Goal: Task Accomplishment & Management: Use online tool/utility

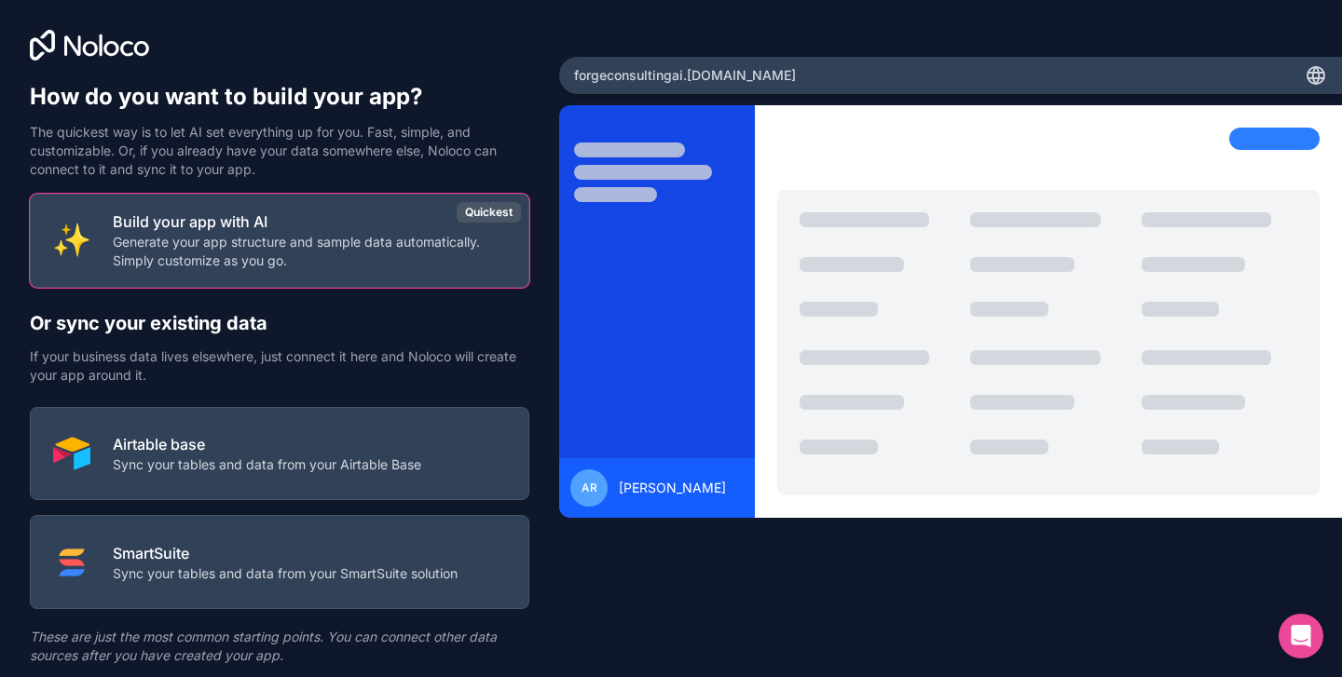
click at [231, 465] on p "Sync your tables and data from your Airtable Base" at bounding box center [267, 465] width 308 height 19
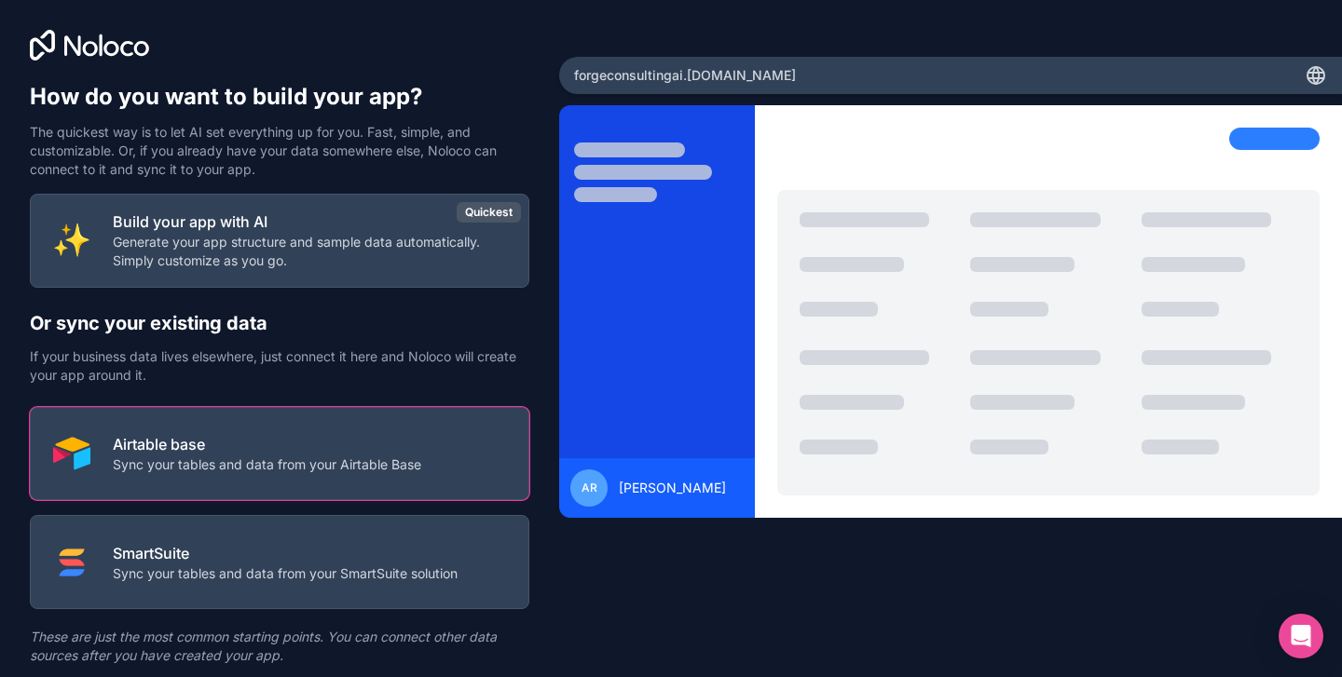
click at [337, 456] on p "Sync your tables and data from your Airtable Base" at bounding box center [267, 465] width 308 height 19
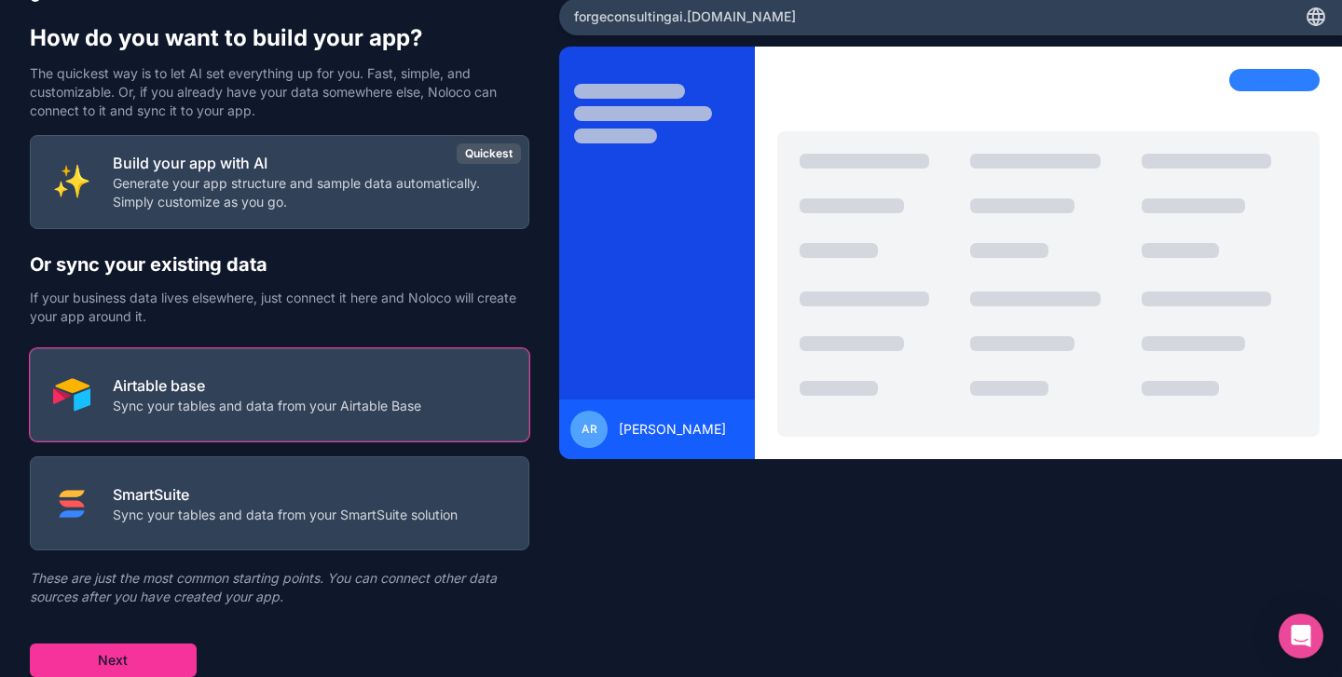
scroll to position [59, 0]
click at [121, 666] on button "Next" at bounding box center [113, 661] width 167 height 34
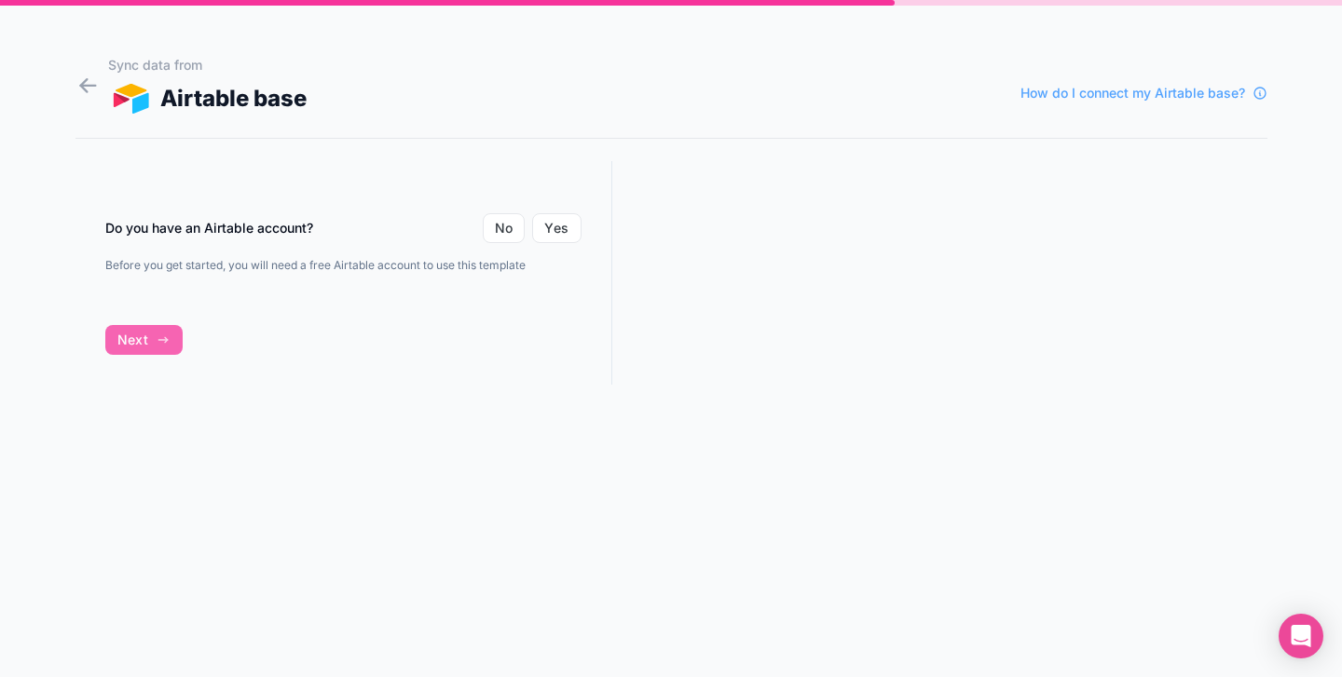
click at [551, 230] on button "Yes" at bounding box center [556, 228] width 48 height 30
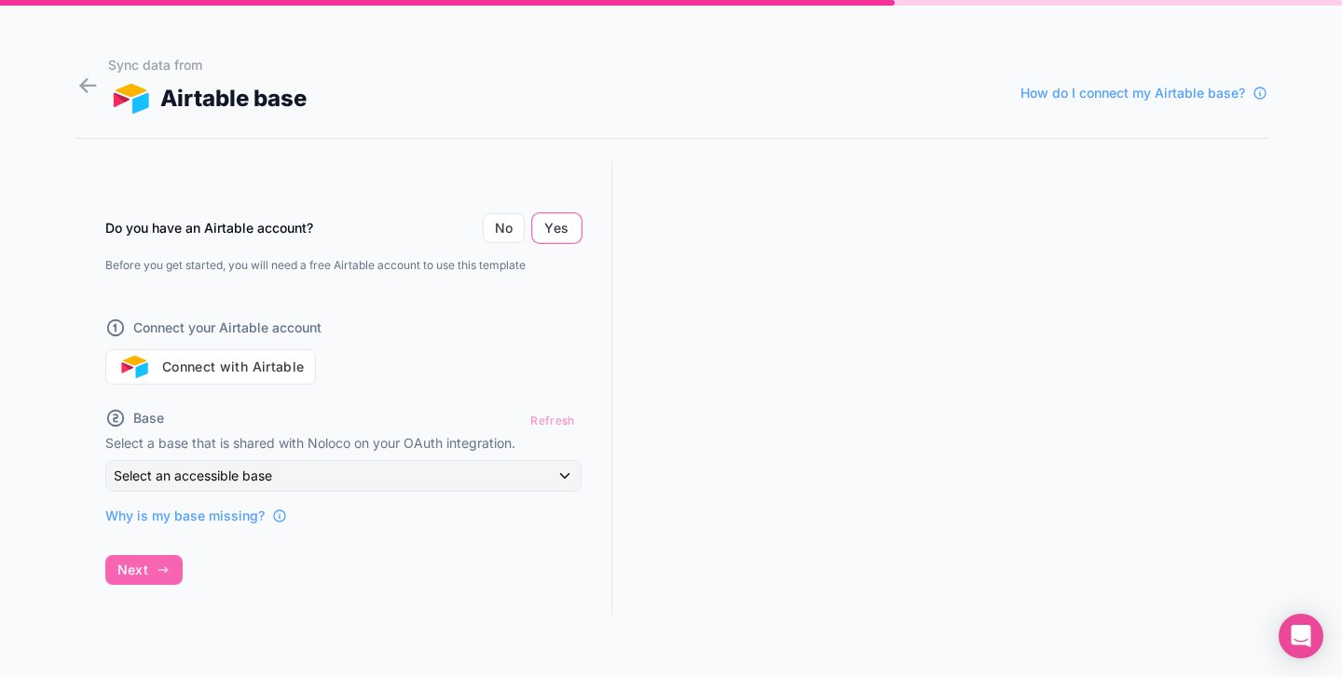
click at [216, 375] on button "Connect with Airtable" at bounding box center [210, 366] width 211 height 35
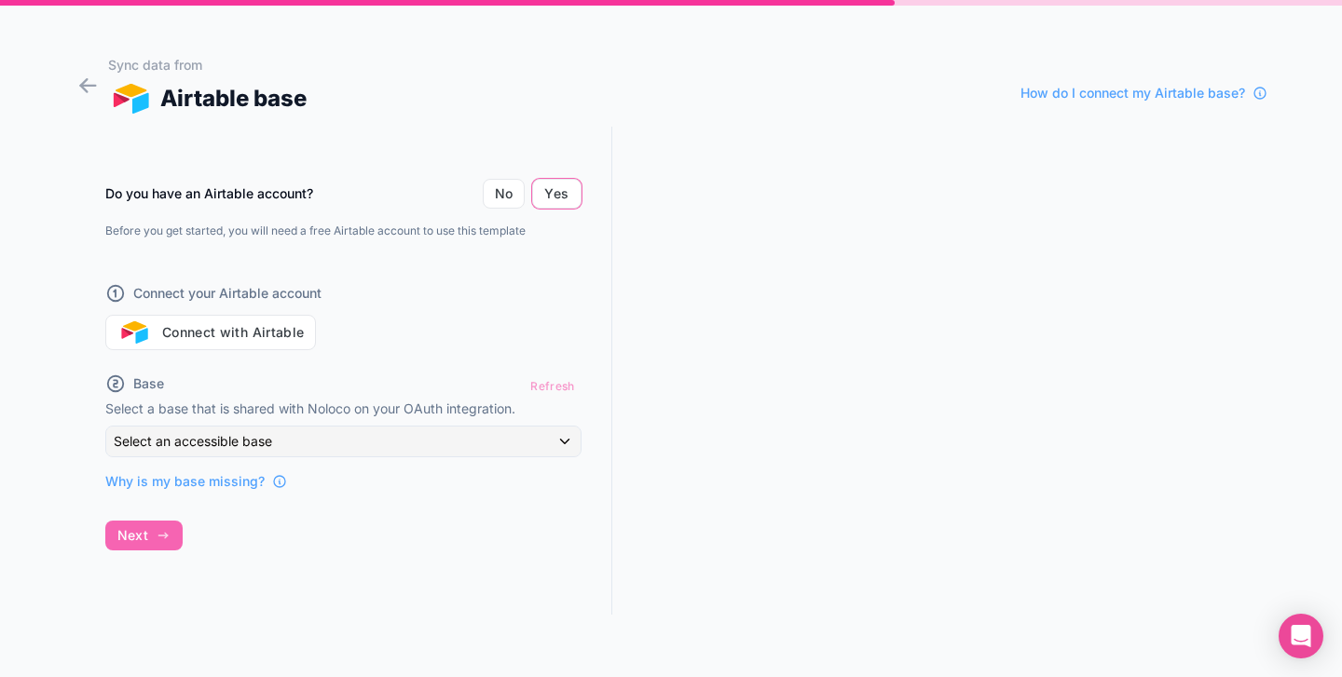
scroll to position [34, 0]
click at [140, 538] on div "Do you have an Airtable account? No Yes Before you get started, you will need a…" at bounding box center [343, 371] width 537 height 488
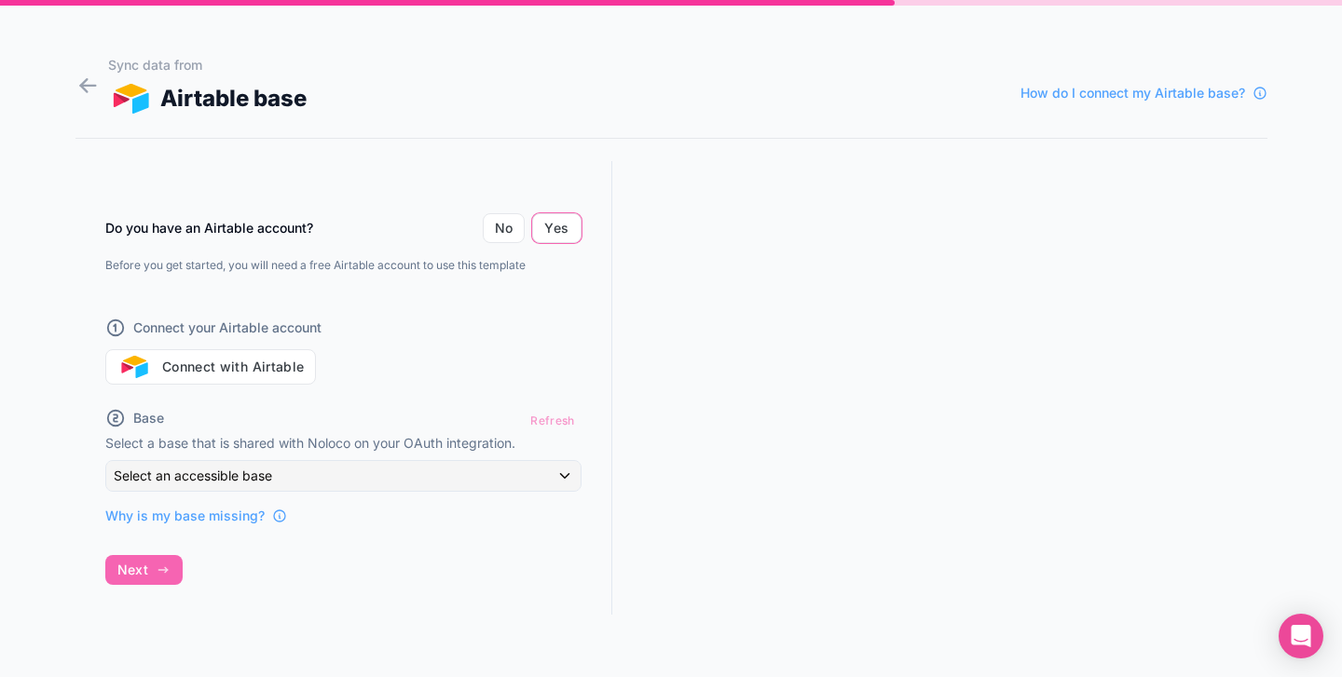
scroll to position [0, 0]
click at [208, 370] on button "Connect with Airtable" at bounding box center [210, 366] width 211 height 35
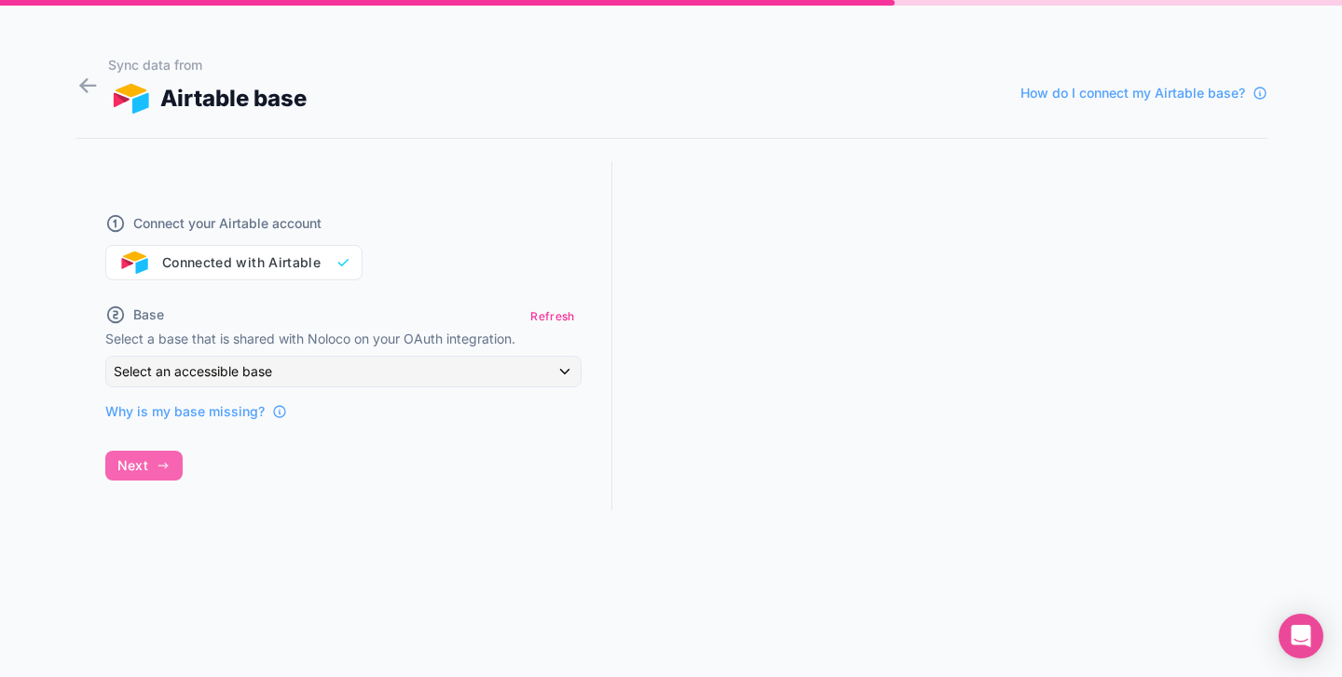
click at [541, 369] on div "Select an accessible base" at bounding box center [343, 372] width 474 height 30
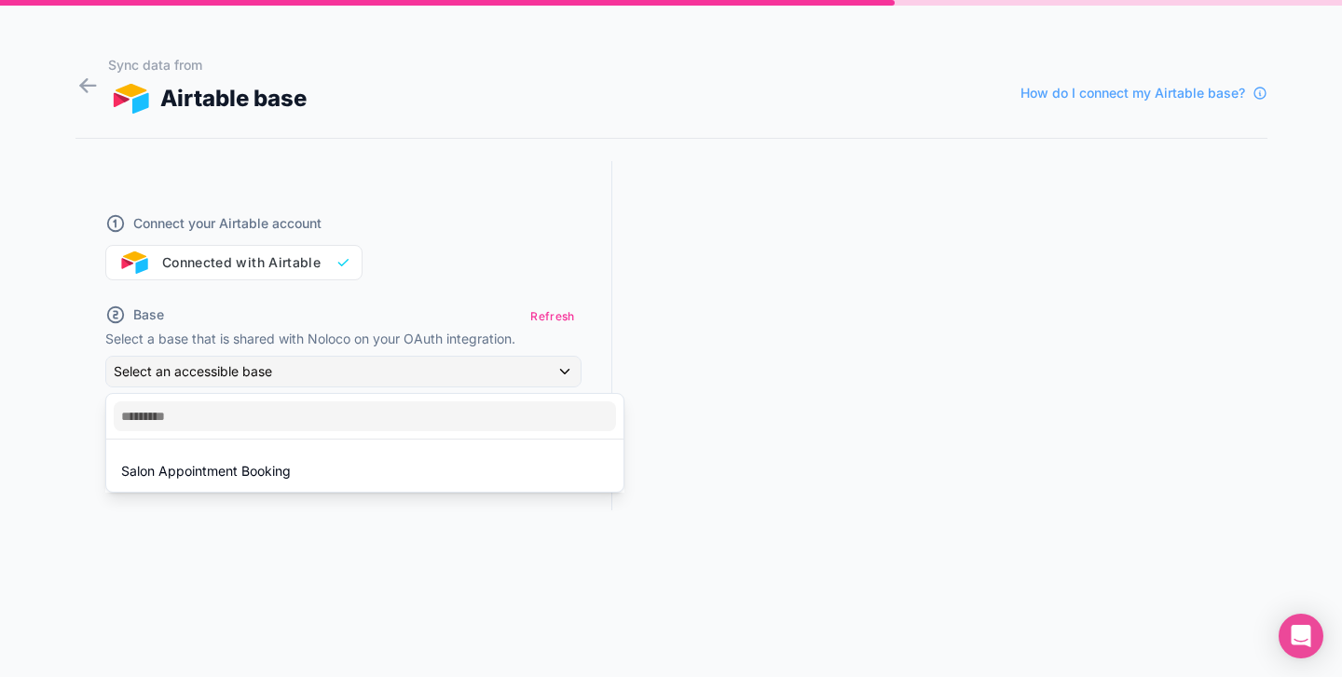
click at [205, 477] on span "Salon Appointment Booking" at bounding box center [206, 471] width 170 height 22
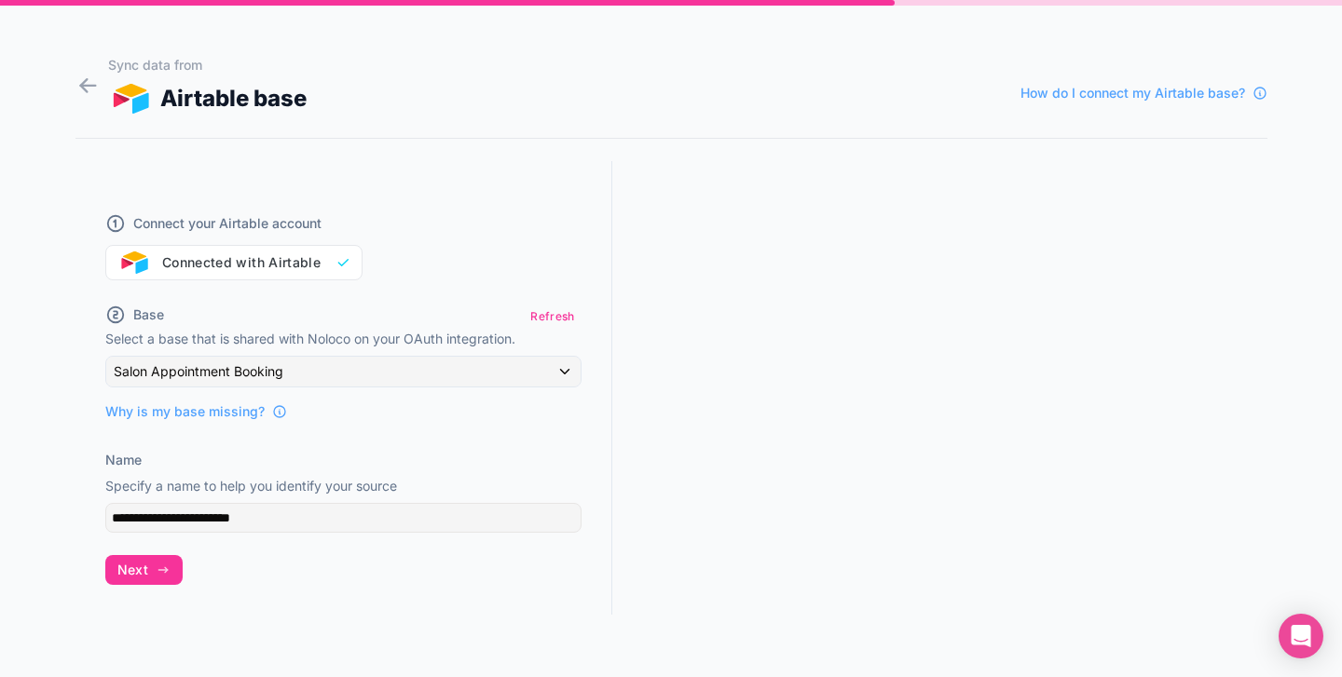
click at [150, 561] on button "Next" at bounding box center [143, 570] width 77 height 30
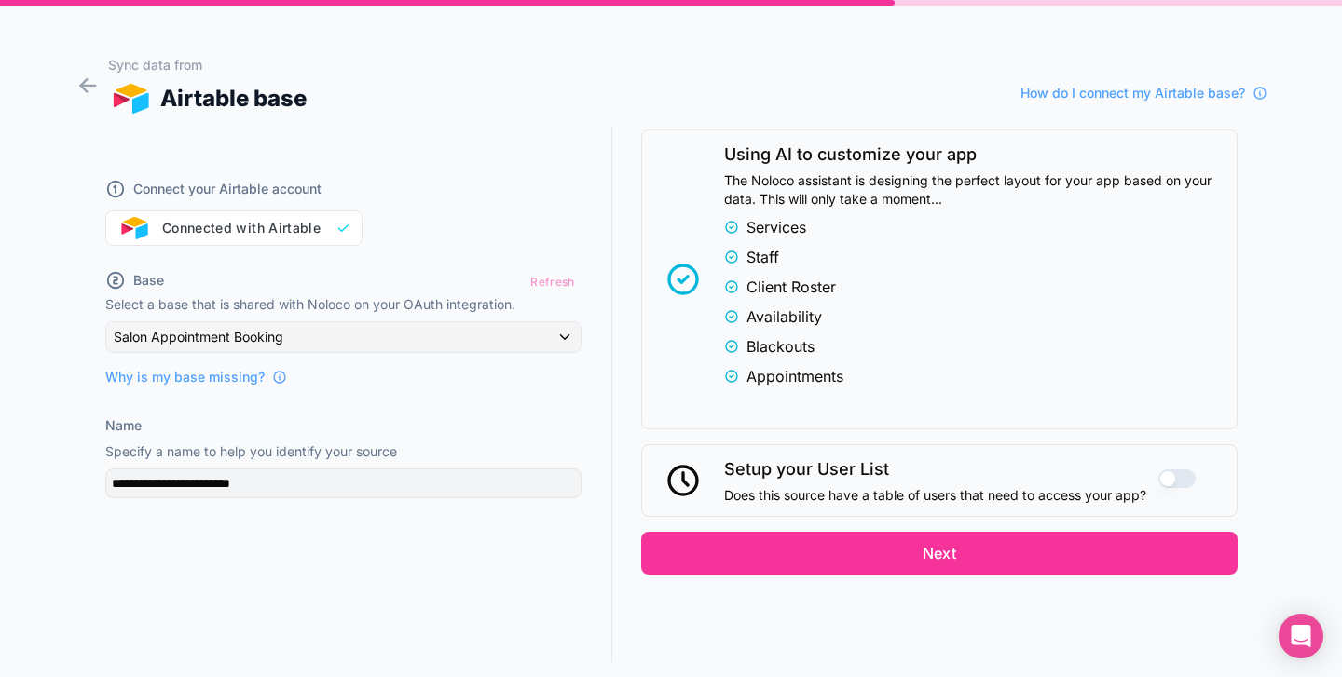
scroll to position [34, 0]
click at [865, 558] on button "Next" at bounding box center [939, 553] width 596 height 43
